Goal: Information Seeking & Learning: Learn about a topic

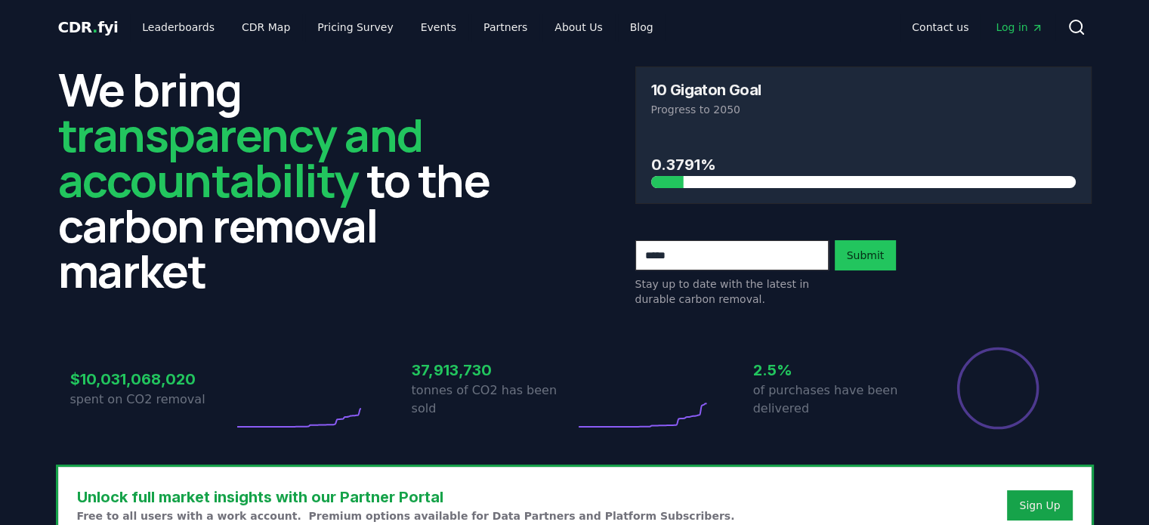
click at [524, 243] on div "We bring transparency and accountability to the carbon removal market 10 Gigato…" at bounding box center [575, 187] width 1034 height 240
click at [172, 31] on link "Leaderboards" at bounding box center [178, 27] width 97 height 27
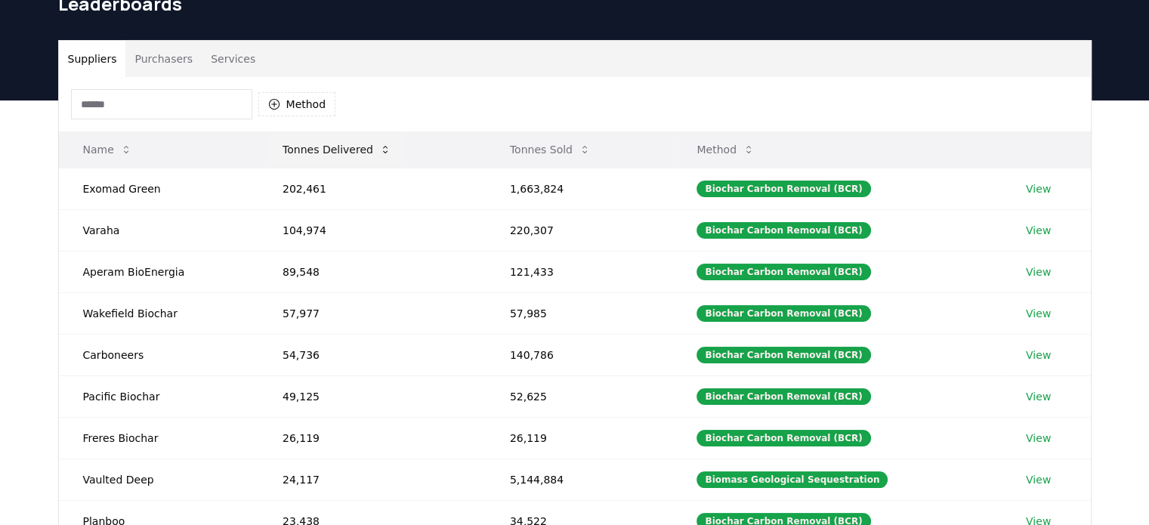
scroll to position [76, 0]
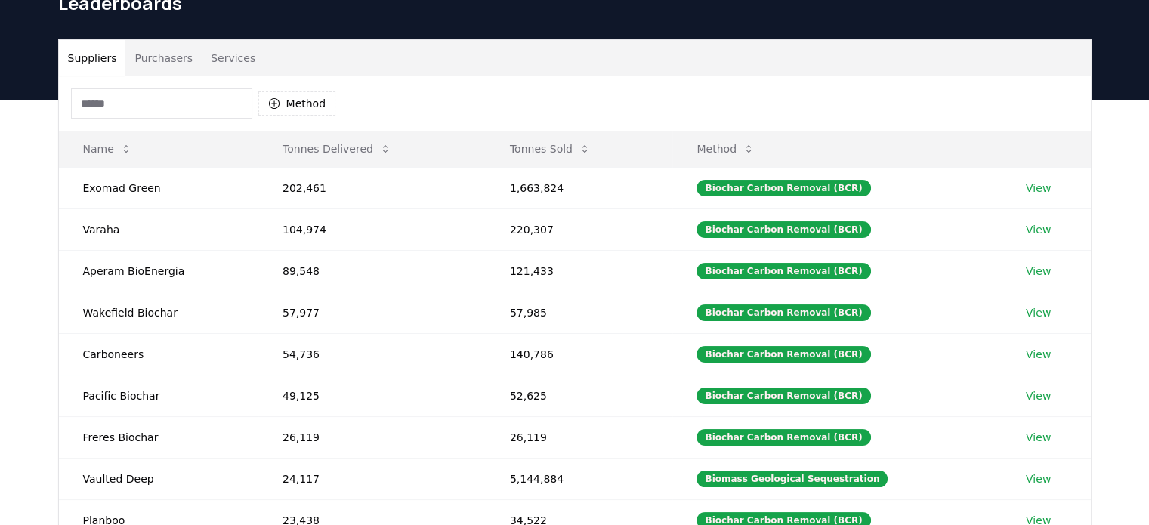
click at [149, 60] on button "Purchasers" at bounding box center [163, 58] width 76 height 36
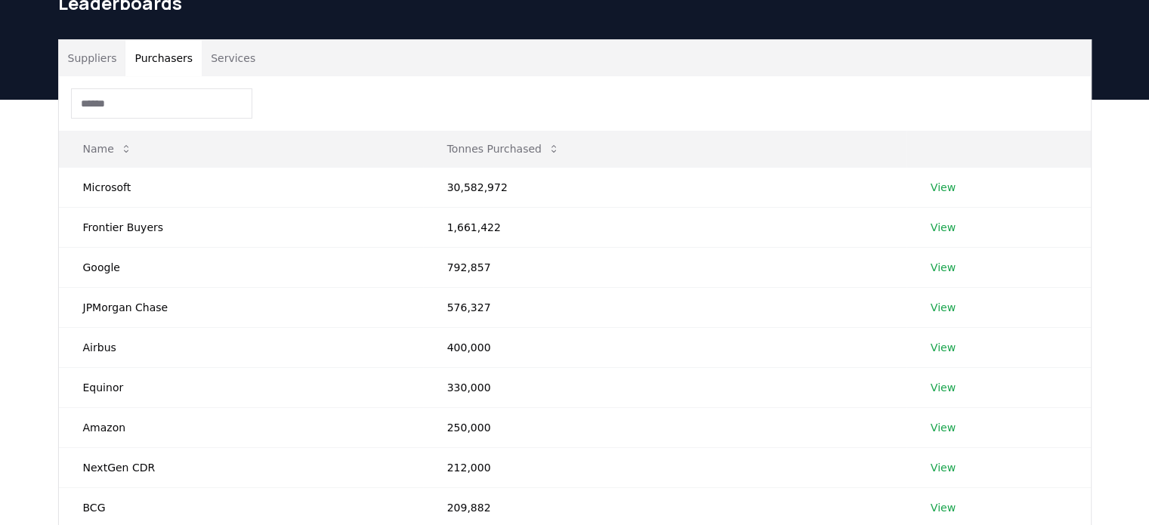
click at [87, 60] on button "Suppliers" at bounding box center [92, 58] width 67 height 36
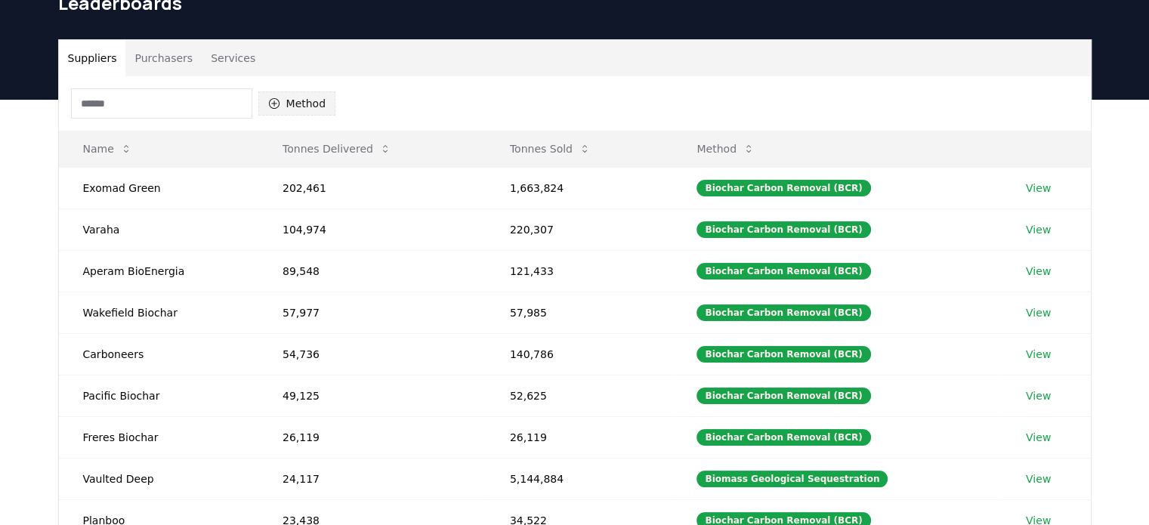
click at [277, 101] on icon "button" at bounding box center [273, 103] width 11 height 11
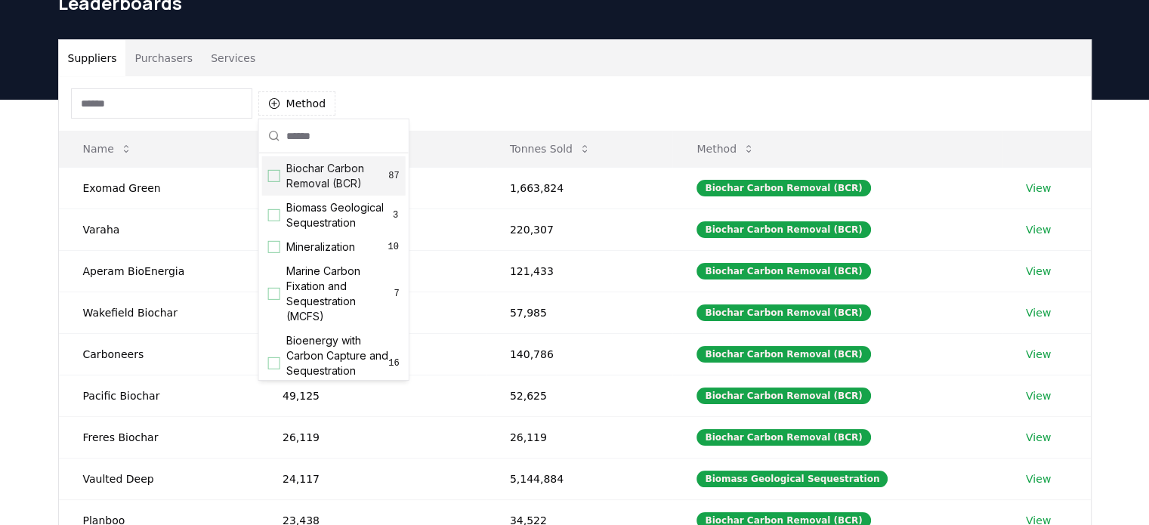
click at [277, 176] on div "Suggestions" at bounding box center [274, 176] width 12 height 12
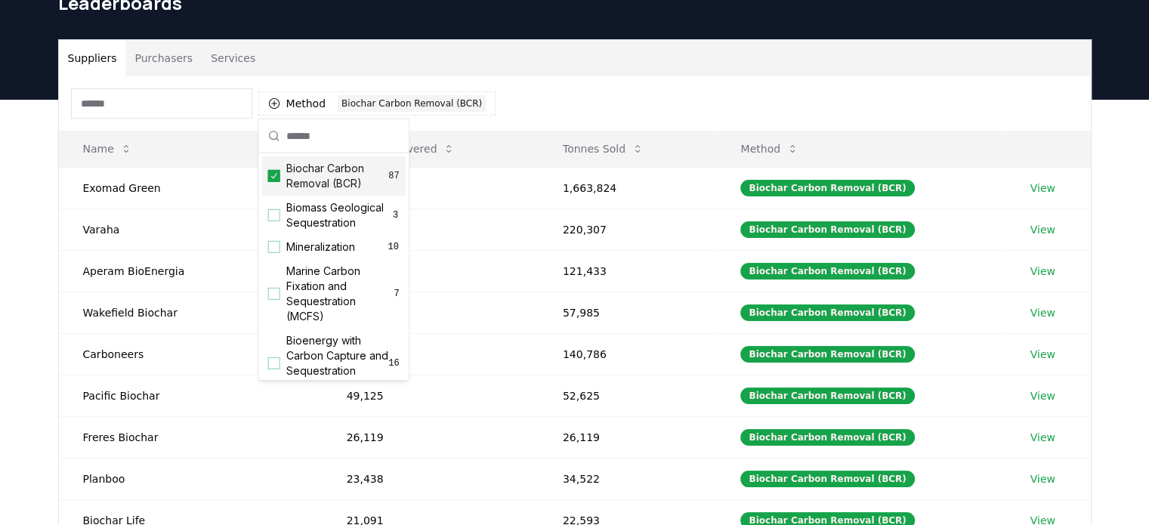
click at [555, 98] on div "Method 1 Biochar Carbon Removal (BCR)" at bounding box center [575, 103] width 1032 height 54
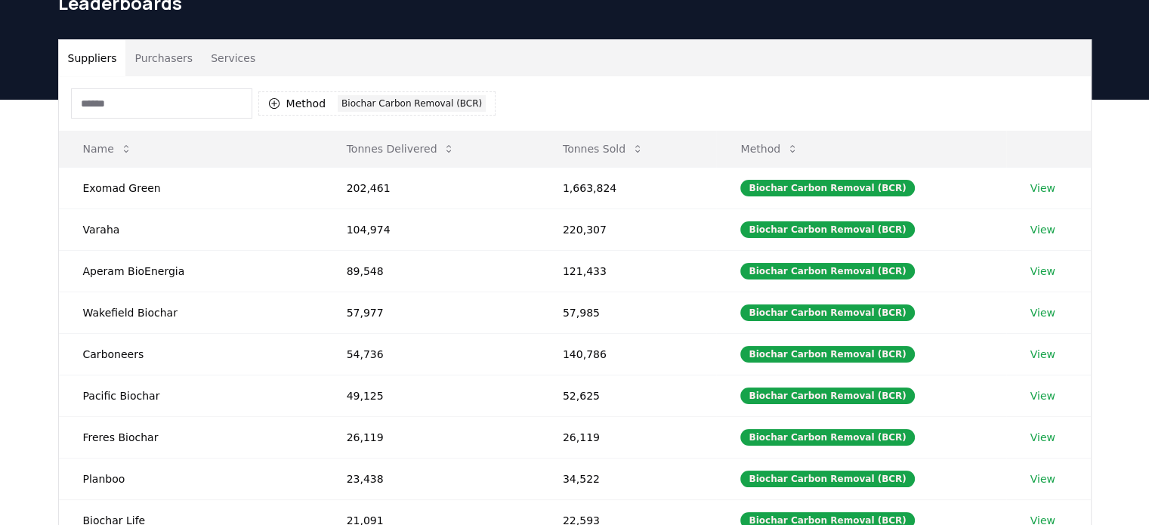
click at [24, 243] on div "Suppliers Purchasers Services Method 1 Biochar Carbon Removal (BCR) Name Tonnes…" at bounding box center [574, 402] width 1149 height 605
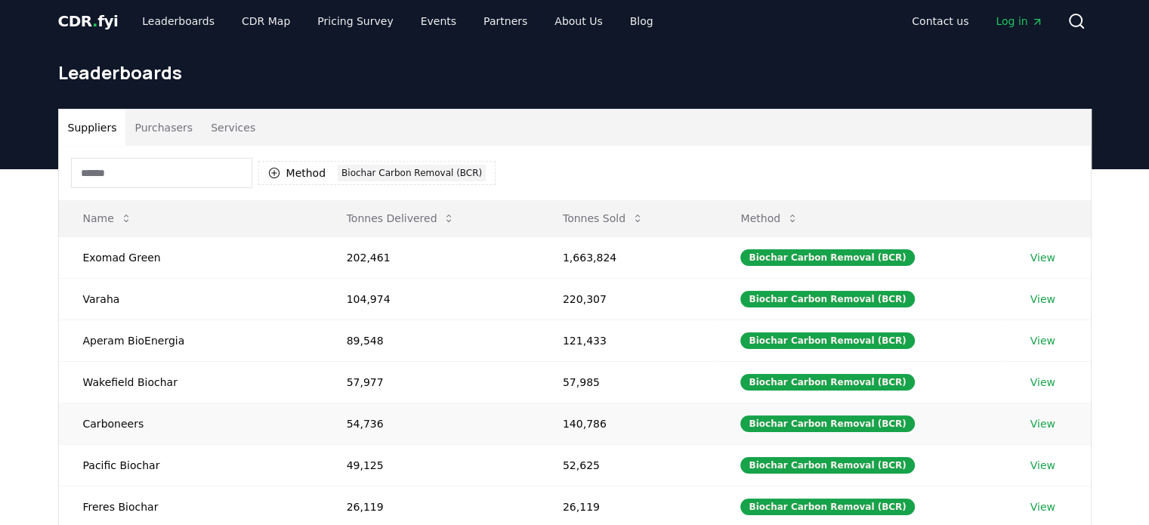
scroll to position [0, 0]
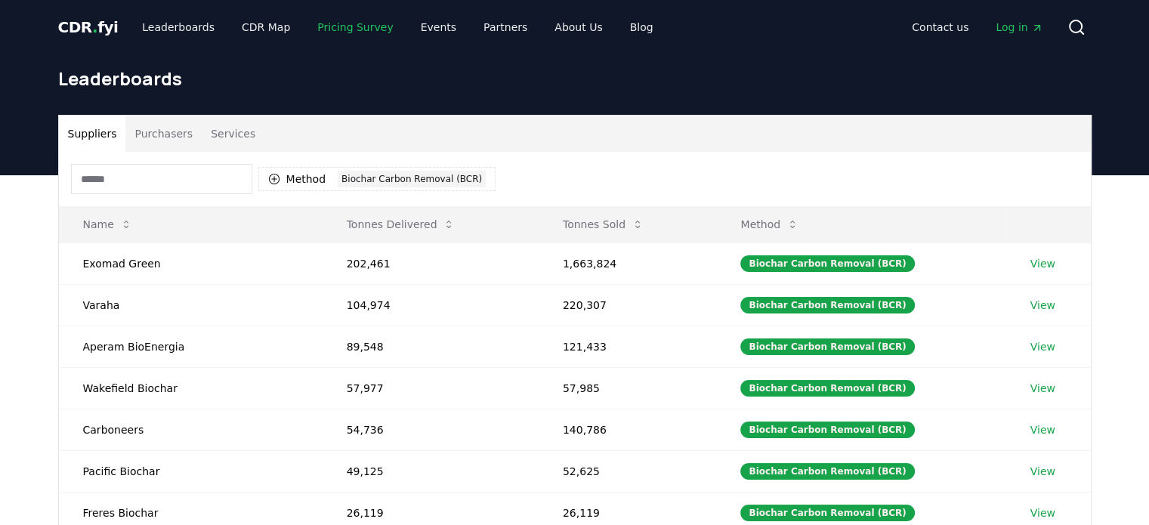
click at [351, 30] on link "Pricing Survey" at bounding box center [355, 27] width 100 height 27
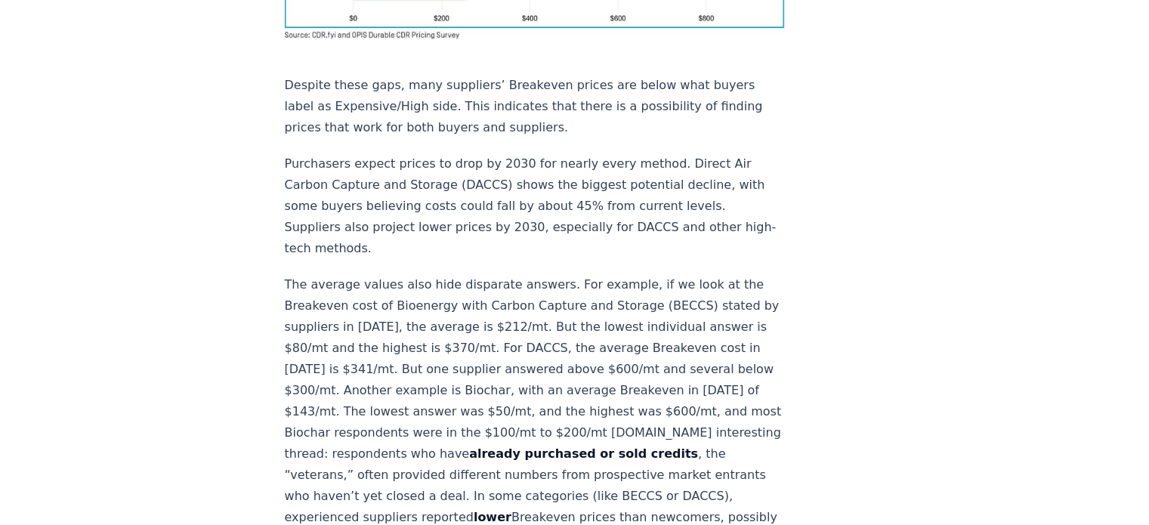
scroll to position [1587, 0]
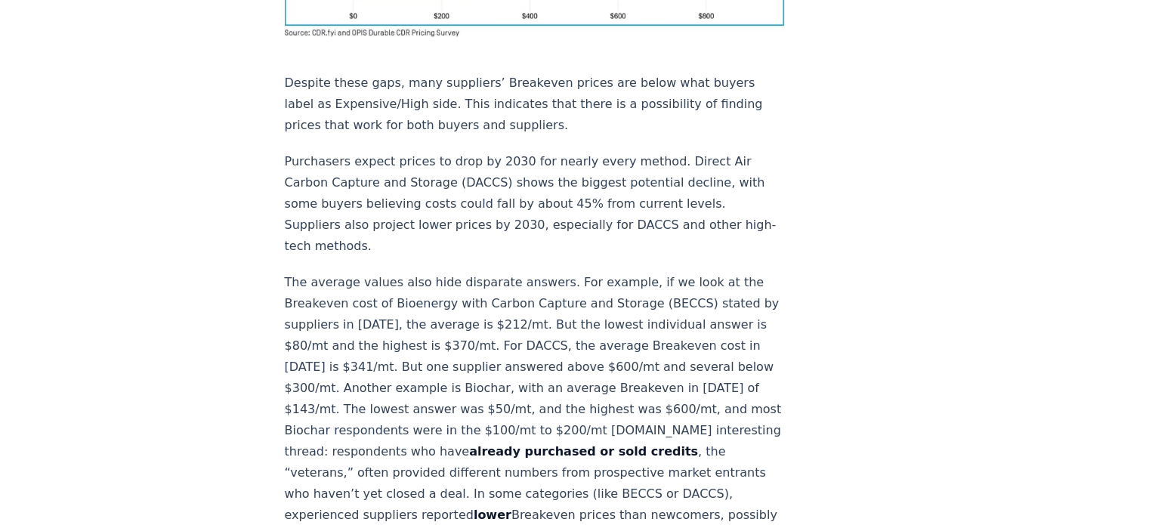
click at [812, 383] on article "[DATE] New Survey Shows Pricing Gap in Durable CDR Insights from the [DOMAIN_NA…" at bounding box center [575, 360] width 580 height 3786
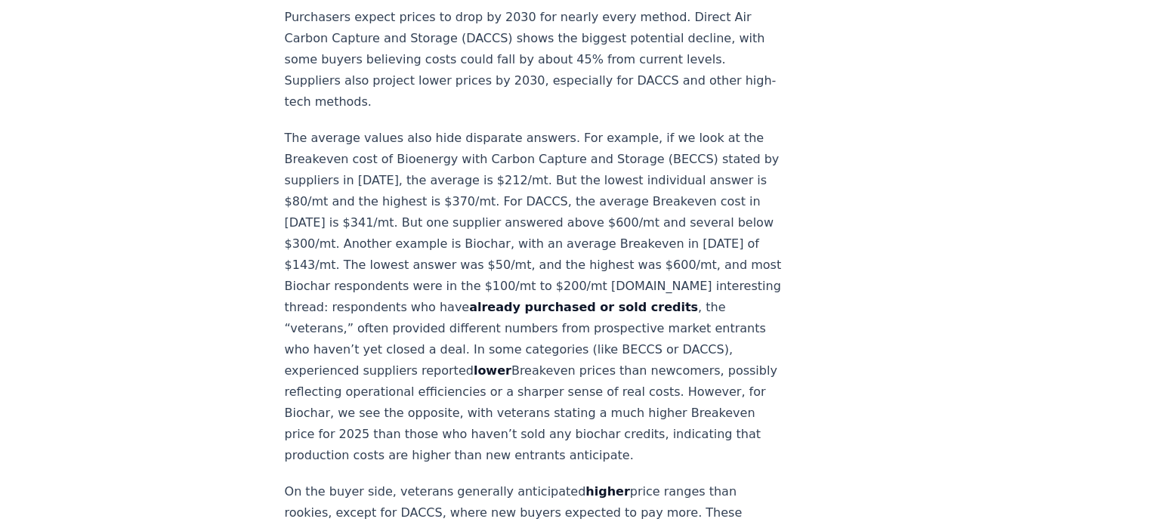
scroll to position [1738, 0]
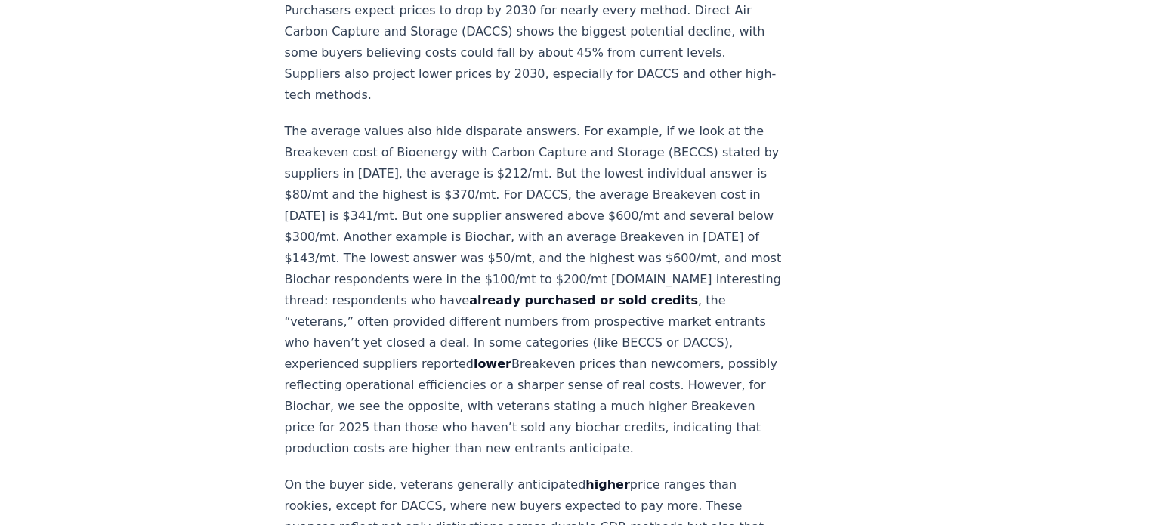
click at [836, 353] on article "[DATE] New Survey Shows Pricing Gap in Durable CDR Insights from the [DOMAIN_NA…" at bounding box center [575, 209] width 580 height 3786
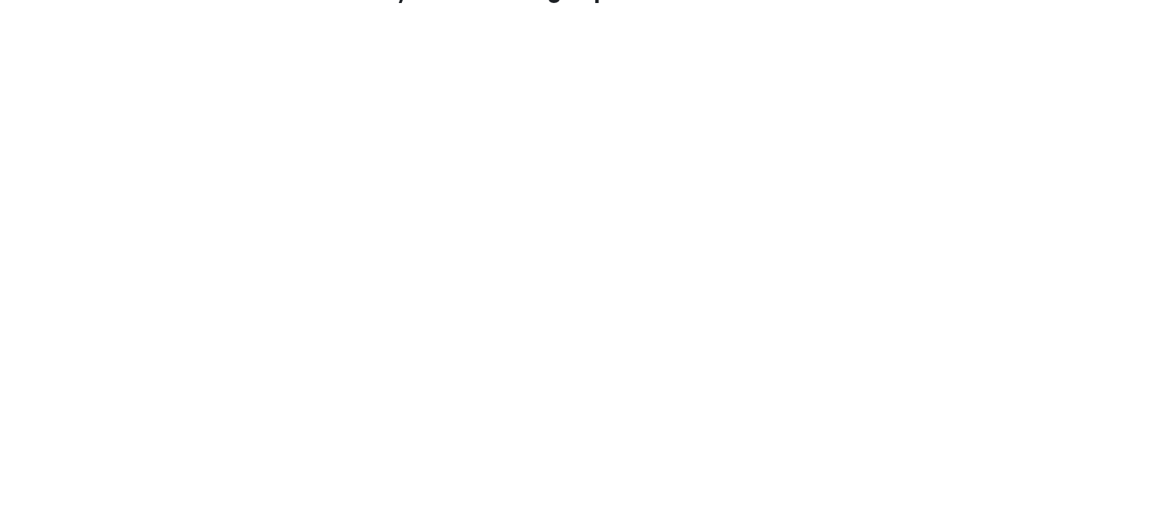
scroll to position [0, 0]
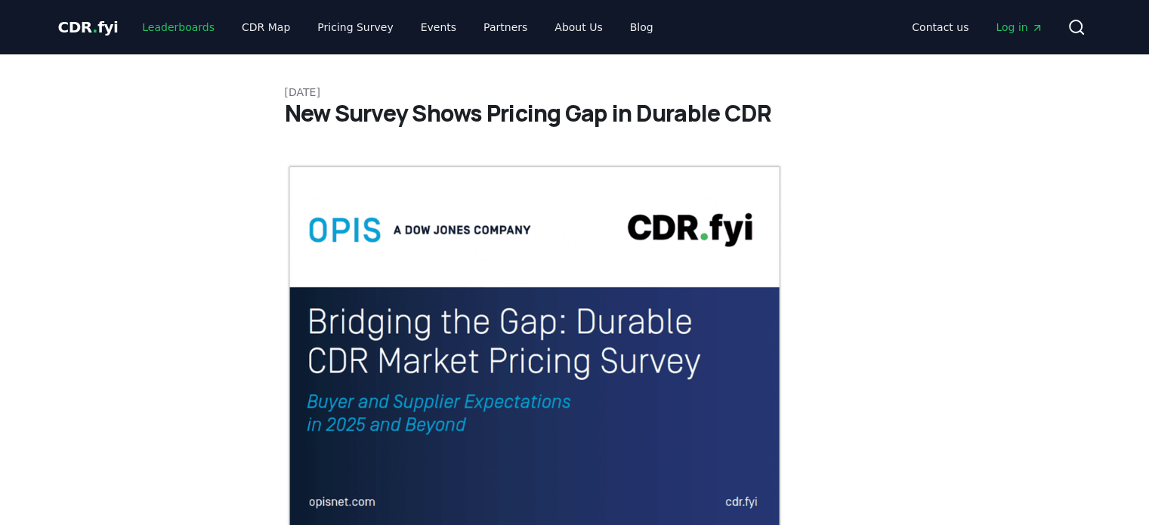
click at [158, 29] on link "Leaderboards" at bounding box center [178, 27] width 97 height 27
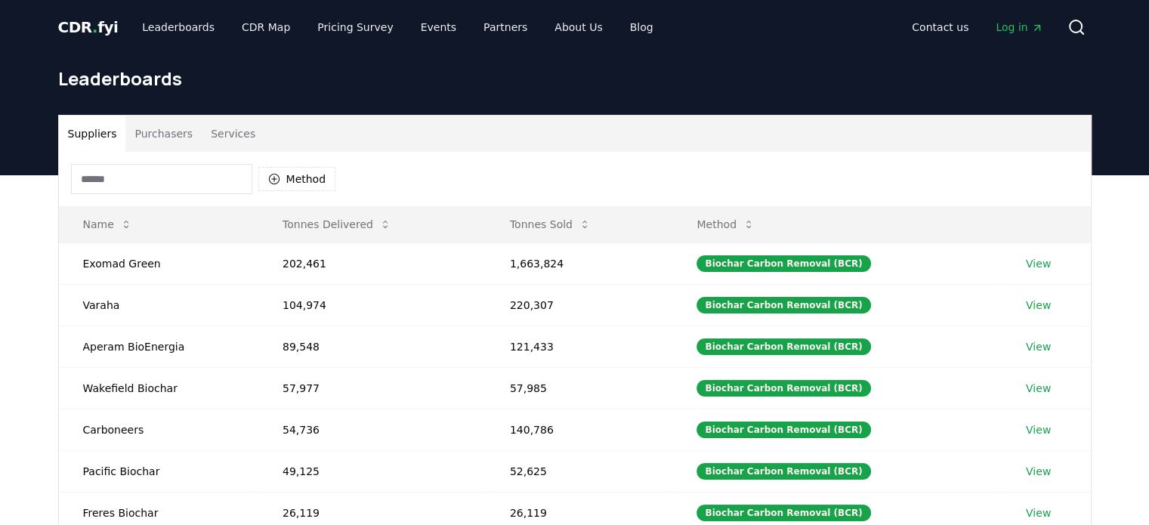
click at [162, 137] on button "Purchasers" at bounding box center [163, 134] width 76 height 36
